Goal: Task Accomplishment & Management: Complete application form

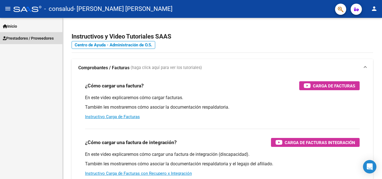
click at [25, 39] on span "Prestadores / Proveedores" at bounding box center [28, 38] width 51 height 6
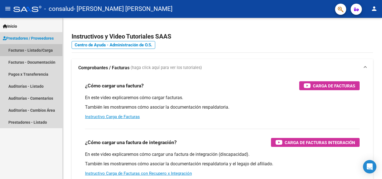
click at [25, 48] on link "Facturas - Listado/Carga" at bounding box center [31, 50] width 62 height 12
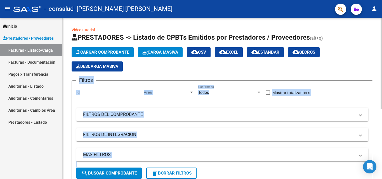
drag, startPoint x: 380, startPoint y: 59, endPoint x: 382, endPoint y: 80, distance: 20.7
click at [382, 80] on div "Video tutorial PRESTADORES -> Listado de CPBTs Emitidos por Prestadores / Prove…" at bounding box center [223, 158] width 321 height 281
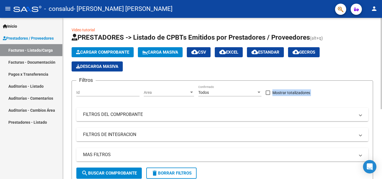
click at [372, 78] on div "Video tutorial PRESTADORES -> Listado de CPBTs Emitidos por Prestadores / Prove…" at bounding box center [223, 158] width 321 height 281
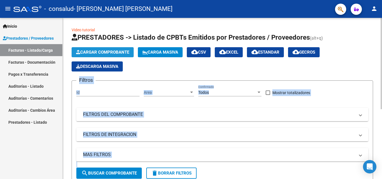
click at [112, 54] on span "Cargar Comprobante" at bounding box center [102, 52] width 53 height 5
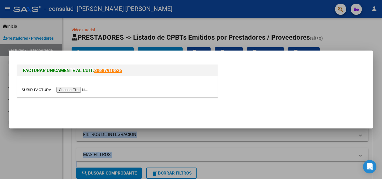
click at [69, 91] on input "file" at bounding box center [57, 90] width 71 height 6
click at [73, 91] on input "file" at bounding box center [57, 90] width 71 height 6
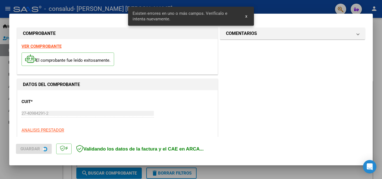
scroll to position [137, 0]
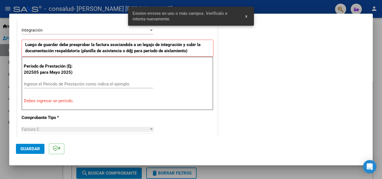
click at [48, 84] on input "Ingrese el Período de Prestación como indica el ejemplo" at bounding box center [88, 84] width 129 height 5
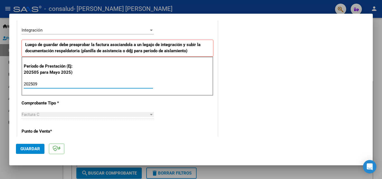
type input "202509"
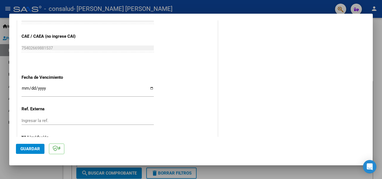
scroll to position [359, 0]
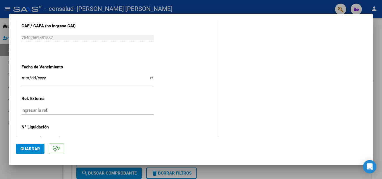
click at [150, 79] on input "Ingresar la fecha" at bounding box center [88, 80] width 132 height 9
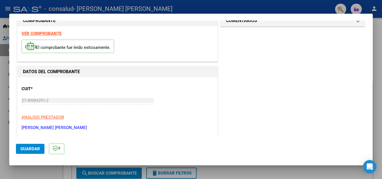
scroll to position [0, 0]
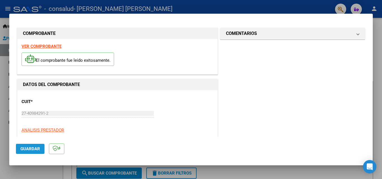
click at [33, 150] on span "Guardar" at bounding box center [30, 149] width 20 height 5
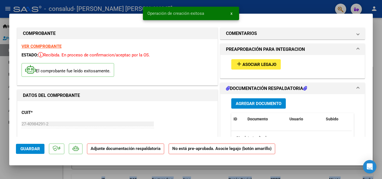
click at [237, 67] on mat-icon "add" at bounding box center [239, 64] width 7 height 7
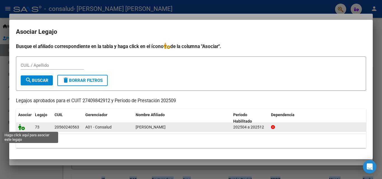
click at [23, 127] on icon at bounding box center [21, 127] width 7 height 6
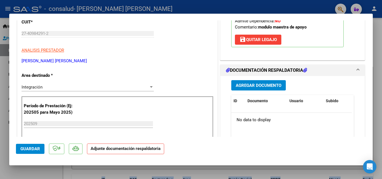
scroll to position [131, 0]
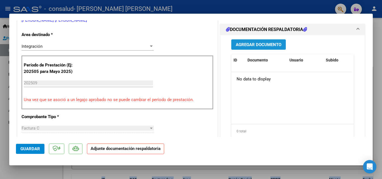
click at [251, 48] on button "Agregar Documento" at bounding box center [258, 44] width 55 height 10
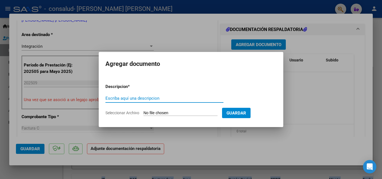
click at [148, 98] on input "Escriba aquí una descripcion" at bounding box center [164, 98] width 118 height 5
type input "a"
type input "ASISTENCIA SEPTIEMBRE"
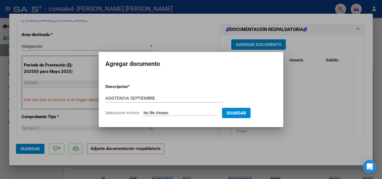
click at [184, 113] on input "Seleccionar Archivo" at bounding box center [180, 113] width 74 height 5
type input "C:\fakepath\IMG-20251004-WA0088.pdf"
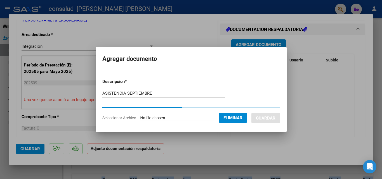
click at [149, 95] on input "ASISTENCIA SEPTIEMBRE" at bounding box center [163, 93] width 122 height 5
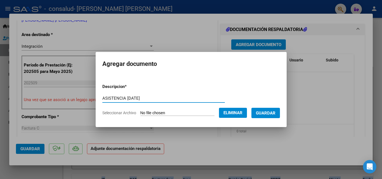
type input "ASISTENCIA [DATE]"
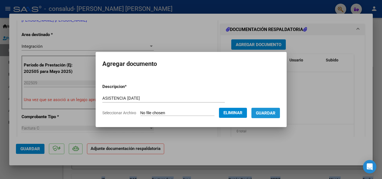
click at [266, 111] on span "Guardar" at bounding box center [266, 113] width 20 height 5
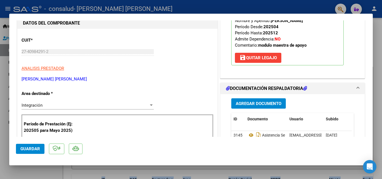
scroll to position [129, 0]
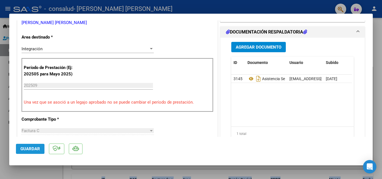
click at [35, 149] on span "Guardar" at bounding box center [30, 149] width 20 height 5
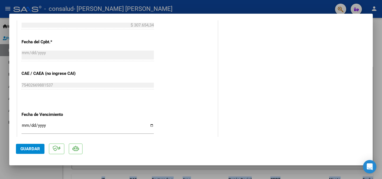
scroll to position [384, 0]
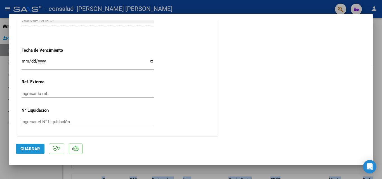
click at [26, 152] on button "Guardar" at bounding box center [30, 149] width 29 height 10
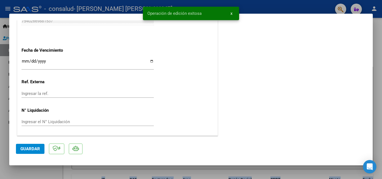
scroll to position [0, 0]
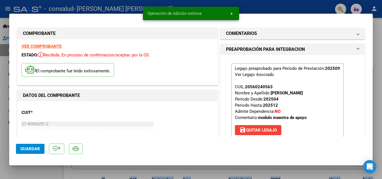
click at [381, 35] on div at bounding box center [191, 89] width 382 height 179
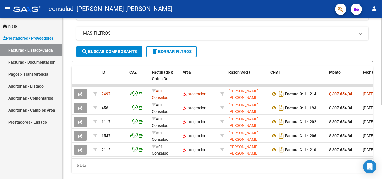
scroll to position [124, 0]
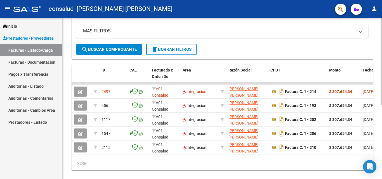
click at [379, 109] on div "Video tutorial PRESTADORES -> Listado de CPBTs Emitidos por Prestadores / Prove…" at bounding box center [223, 41] width 321 height 294
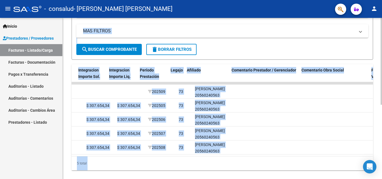
scroll to position [0, 878]
